Goal: Information Seeking & Learning: Learn about a topic

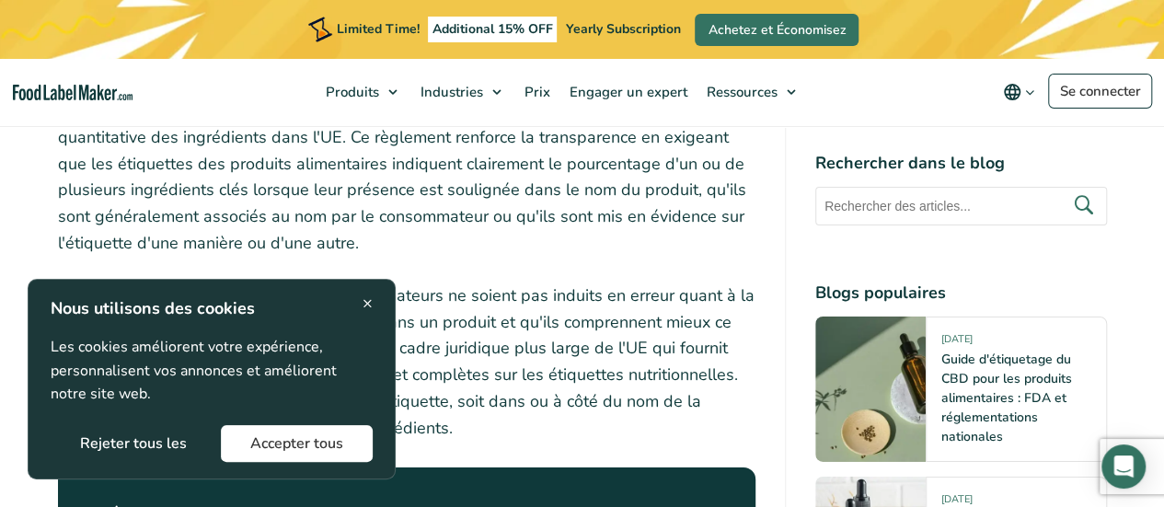
scroll to position [2875, 0]
click at [368, 316] on div "× Nous utilisons des cookies Les cookies améliorent votre expérience, personnal…" at bounding box center [212, 379] width 322 height 166
click at [366, 301] on span "×" at bounding box center [367, 303] width 10 height 25
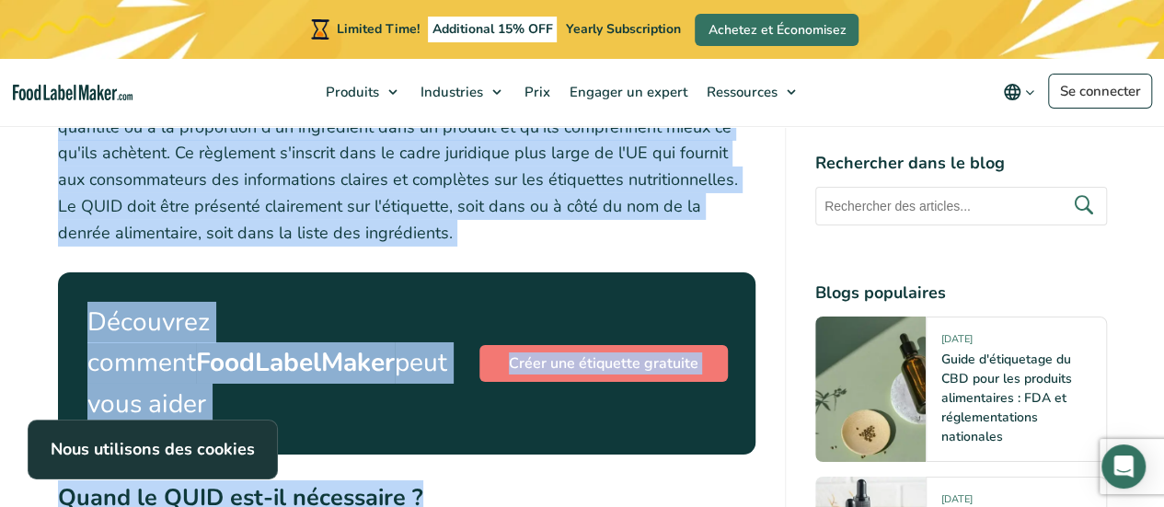
scroll to position [3149, 0]
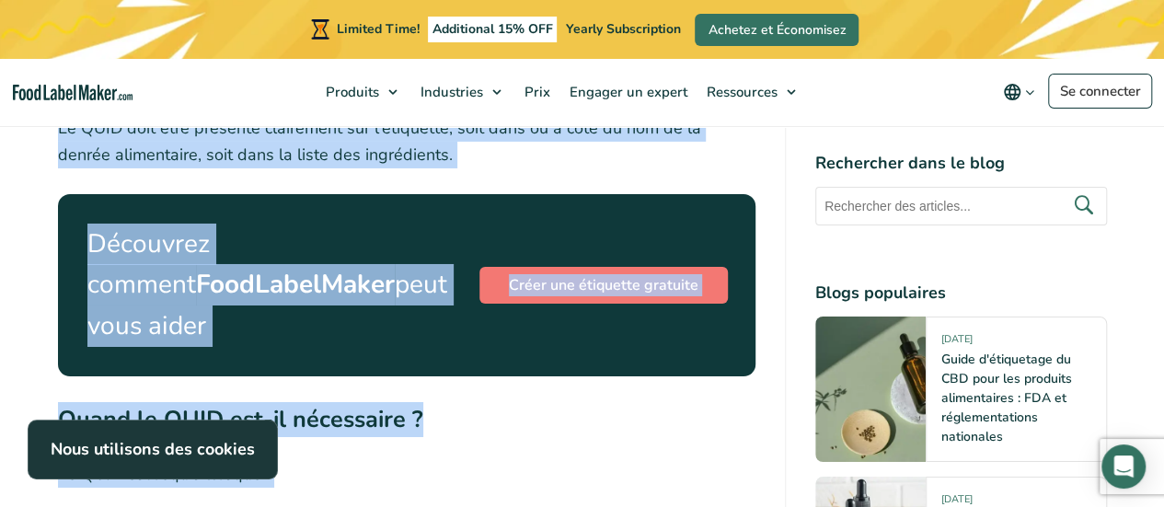
drag, startPoint x: 61, startPoint y: 143, endPoint x: 422, endPoint y: 134, distance: 361.6
copy div "Loremipsum do s'AM consectet ad ELIT Se doeiusmod tempo inci ut lab et (DO) Ma …"
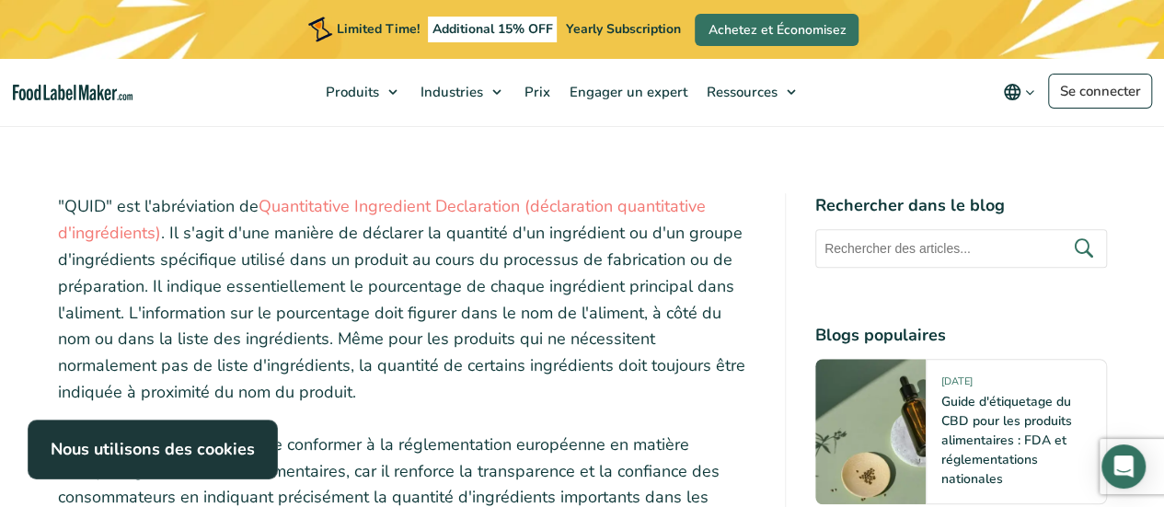
scroll to position [551, 0]
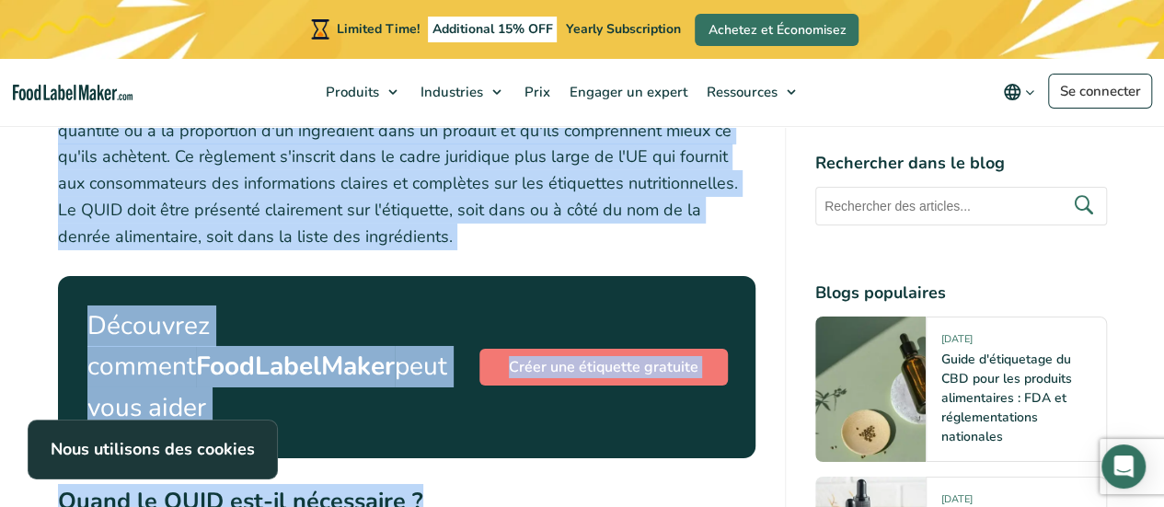
scroll to position [3127, 0]
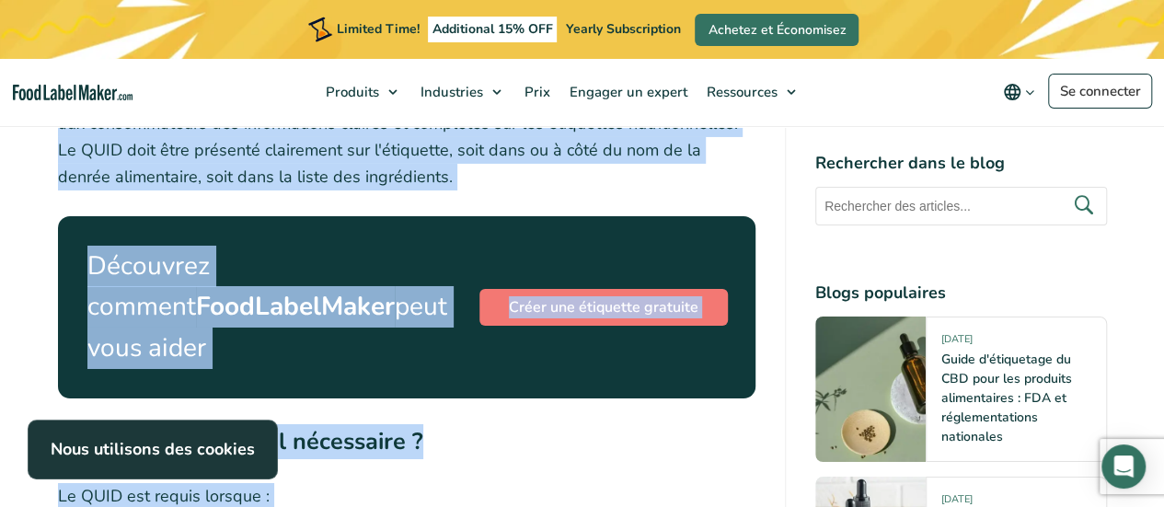
drag, startPoint x: 58, startPoint y: 196, endPoint x: 447, endPoint y: 153, distance: 391.5
copy div ""LORE" ips d'sitametcons ad Elitseddoeiu Temporinci Utlaboreetd (magnaaliqua en…"
